Goal: Find specific fact: Find specific fact

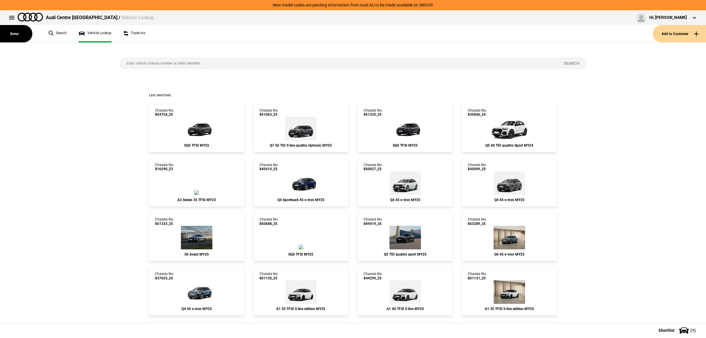
click at [165, 65] on input "search" at bounding box center [337, 63] width 437 height 12
type input "845358"
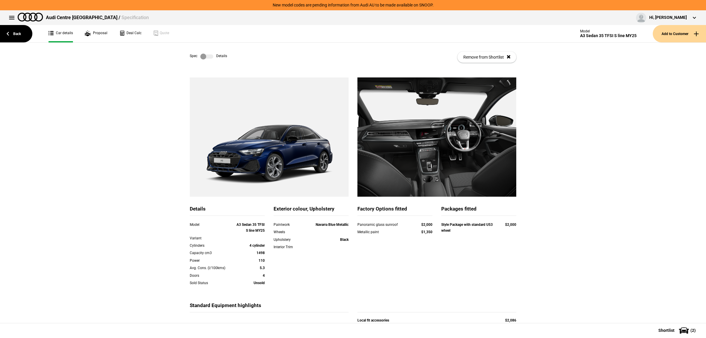
click at [205, 57] on label at bounding box center [206, 57] width 13 height 6
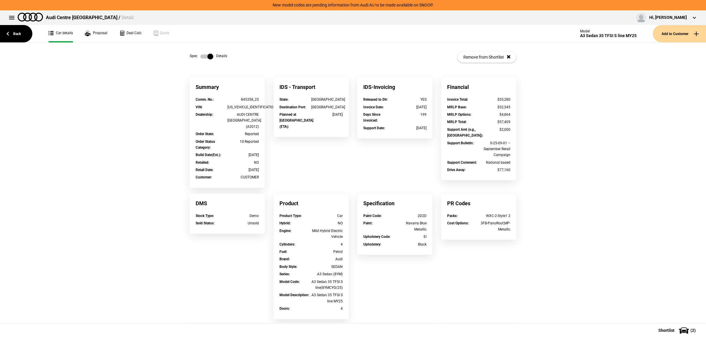
click at [232, 104] on div "[US_VEHICLE_IDENTIFICATION_NUMBER]" at bounding box center [243, 107] width 32 height 6
copy div "[US_VEHICLE_IDENTIFICATION_NUMBER]"
